Goal: Transaction & Acquisition: Purchase product/service

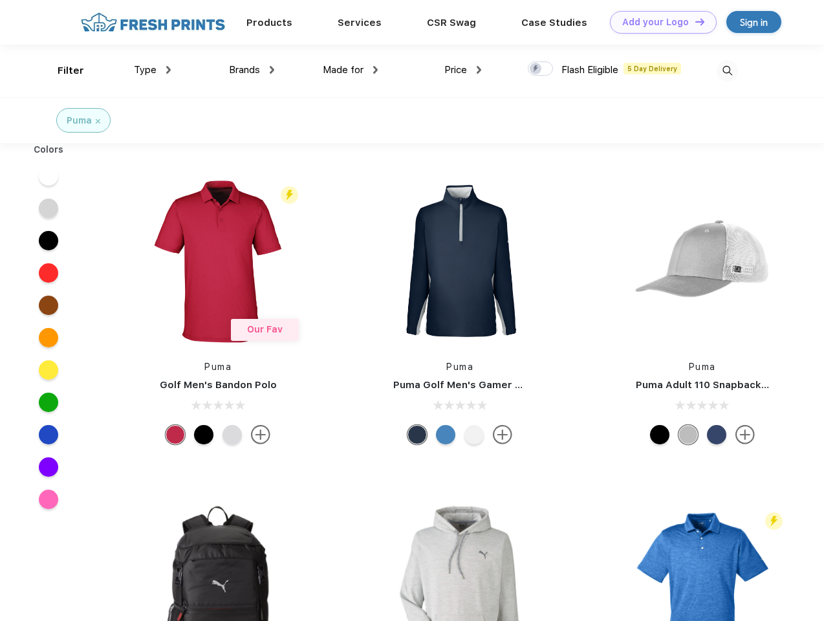
click at [659, 22] on link "Add your Logo Design Tool" at bounding box center [663, 22] width 107 height 23
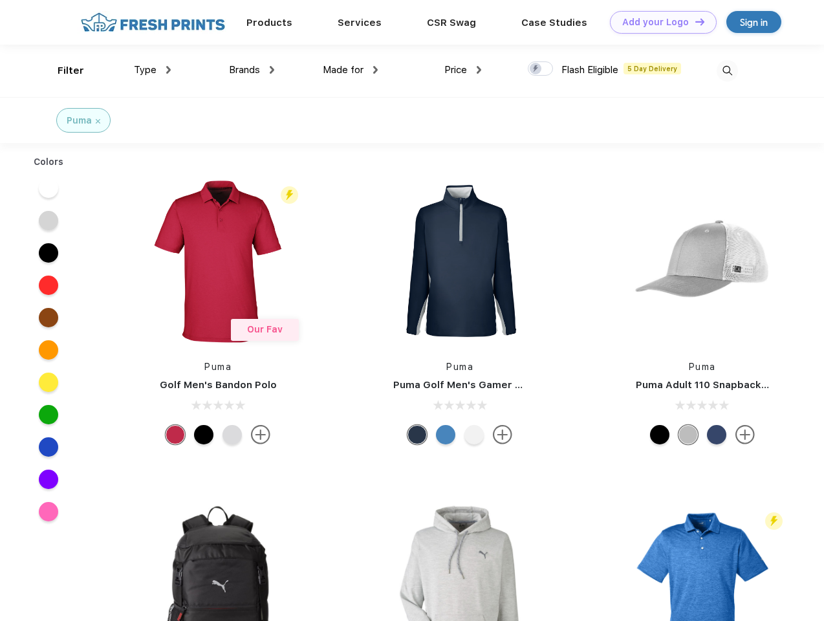
click at [0, 0] on div "Design Tool" at bounding box center [0, 0] width 0 height 0
click at [694, 21] on link "Add your Logo Design Tool" at bounding box center [663, 22] width 107 height 23
click at [62, 71] on div "Filter" at bounding box center [71, 70] width 27 height 15
click at [153, 70] on span "Type" at bounding box center [145, 70] width 23 height 12
click at [252, 70] on span "Brands" at bounding box center [244, 70] width 31 height 12
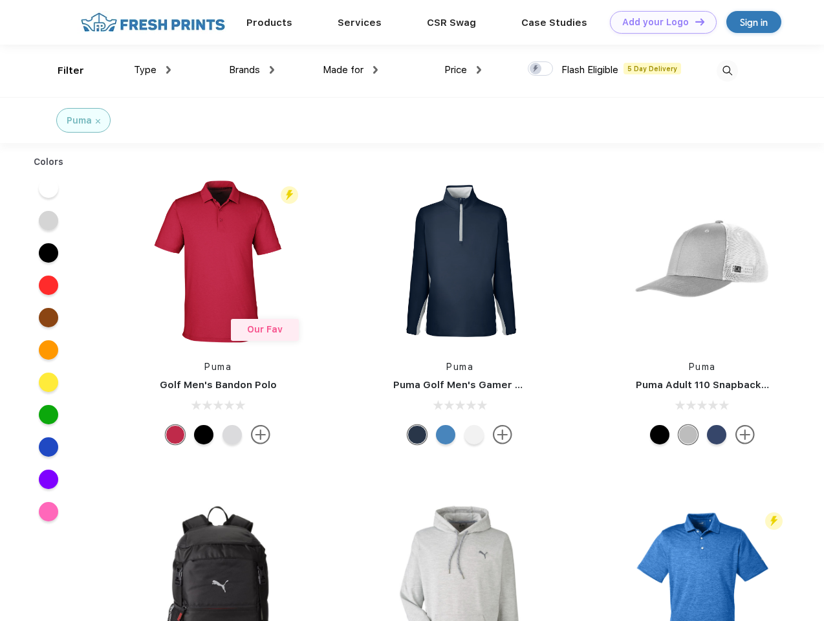
click at [351, 70] on span "Made for" at bounding box center [343, 70] width 41 height 12
click at [463, 70] on span "Price" at bounding box center [456, 70] width 23 height 12
click at [541, 69] on div at bounding box center [540, 68] width 25 height 14
click at [536, 69] on input "checkbox" at bounding box center [532, 65] width 8 height 8
click at [727, 71] on img at bounding box center [727, 70] width 21 height 21
